Goal: Transaction & Acquisition: Purchase product/service

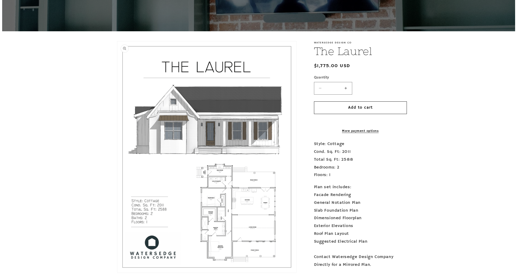
scroll to position [108, 0]
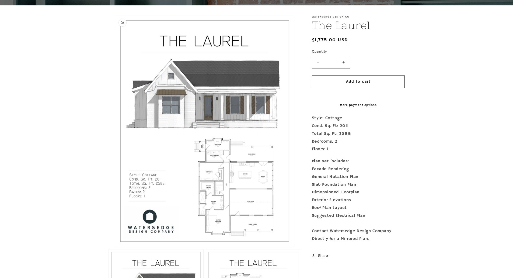
click at [115, 247] on button "Open media 1 in modal" at bounding box center [115, 247] width 0 height 0
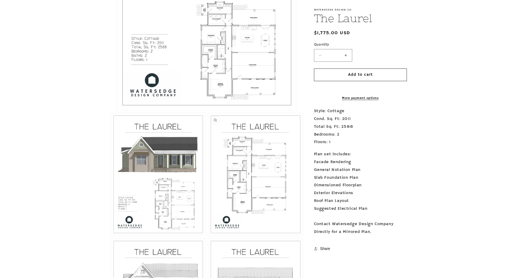
scroll to position [296, 0]
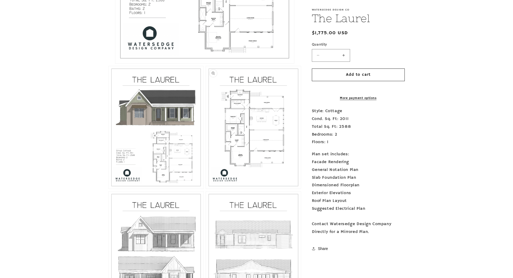
click at [206, 189] on button "Open media 3 in modal" at bounding box center [206, 189] width 0 height 0
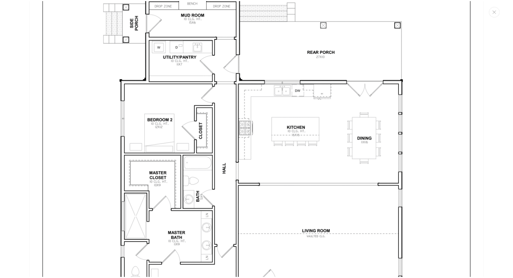
scroll to position [1313, 0]
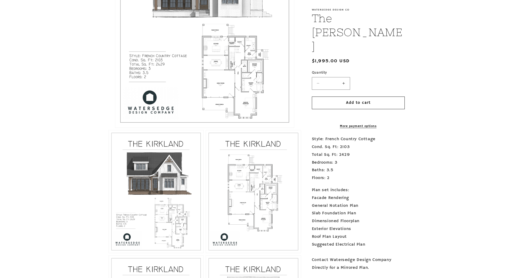
scroll to position [243, 0]
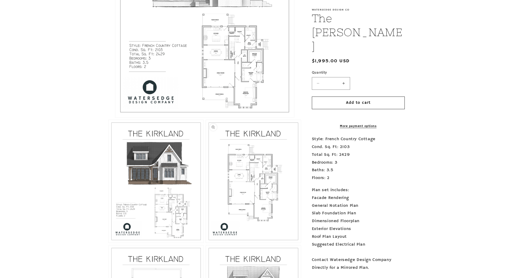
click at [206, 243] on button "Open media 3 in modal" at bounding box center [206, 243] width 0 height 0
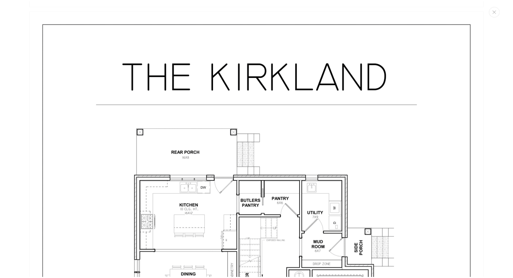
scroll to position [1178, 0]
